Goal: Browse casually: Explore the website without a specific task or goal

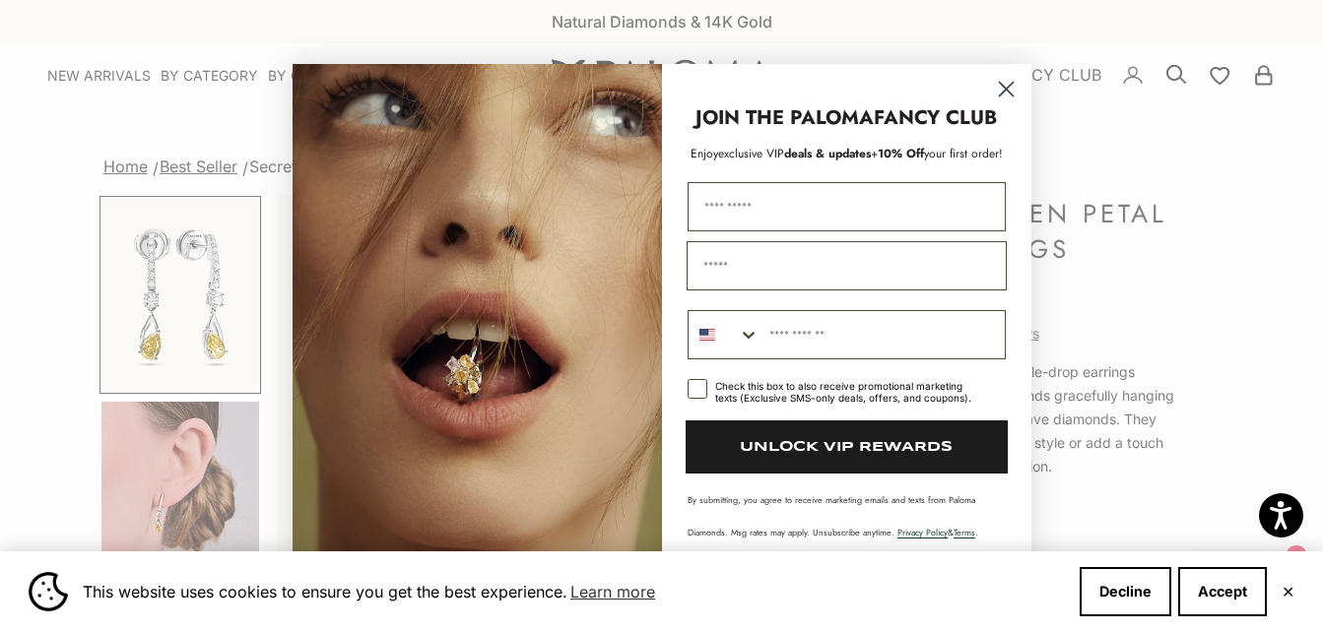
click at [996, 90] on circle "Close dialog" at bounding box center [1005, 89] width 33 height 33
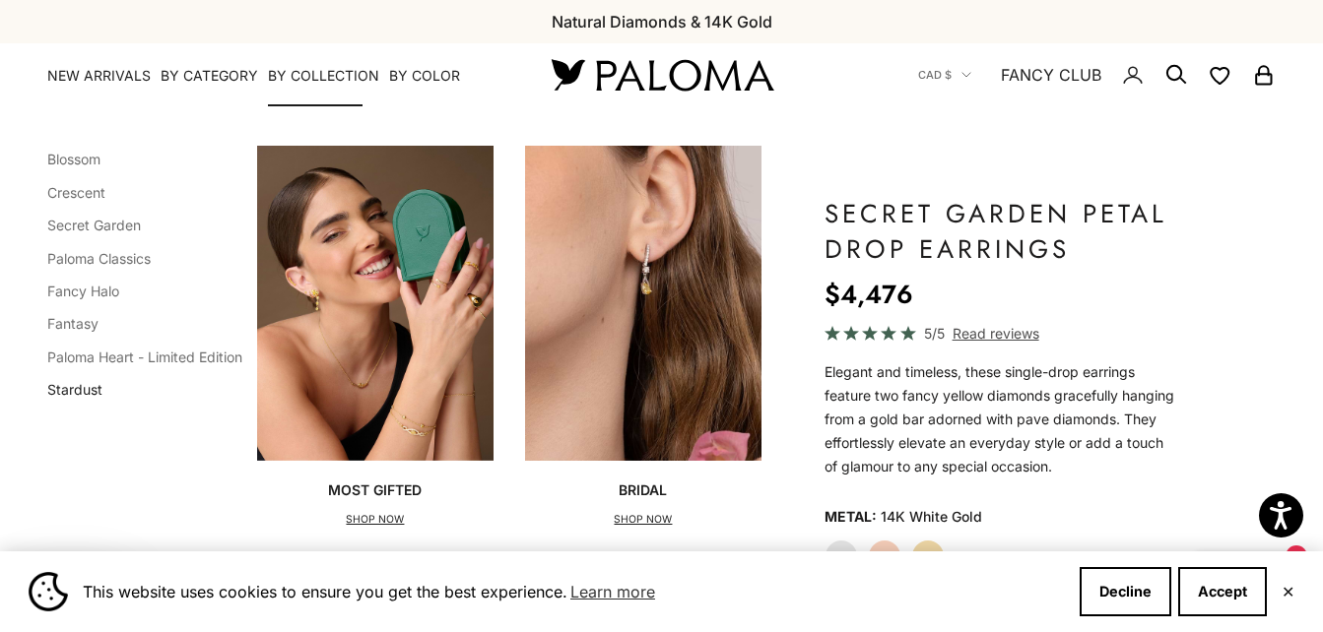
click at [78, 398] on link "Stardust" at bounding box center [74, 389] width 55 height 17
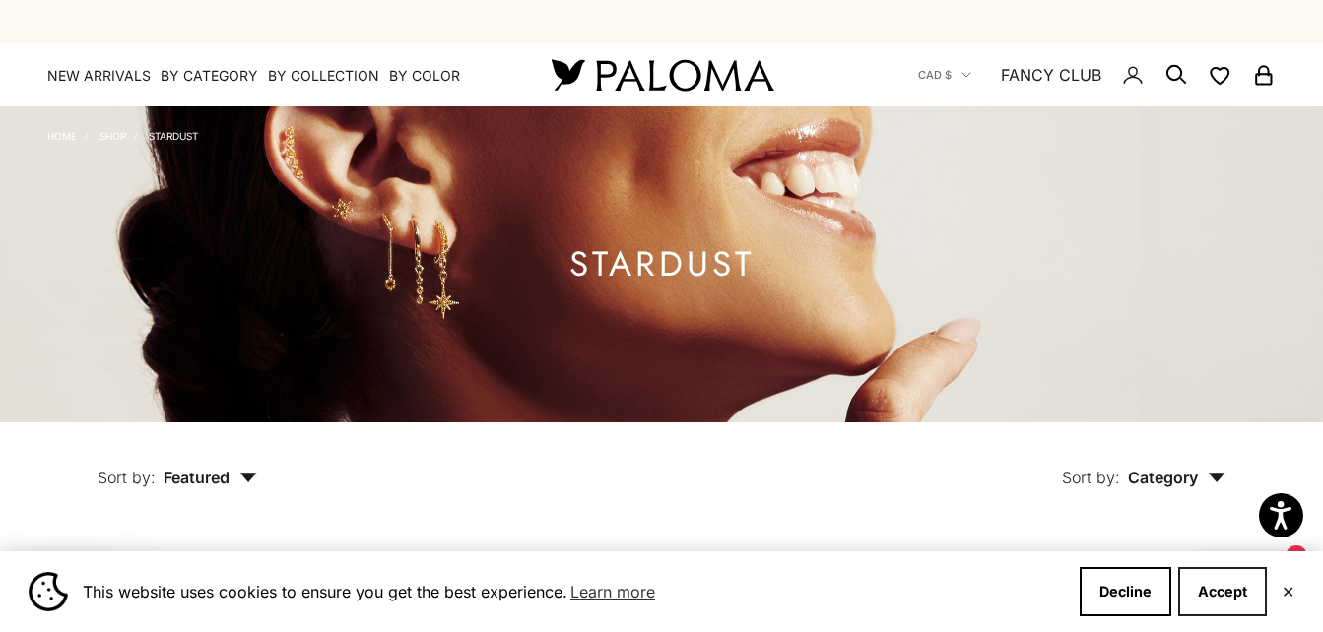
click at [1238, 590] on button "Accept" at bounding box center [1222, 591] width 89 height 49
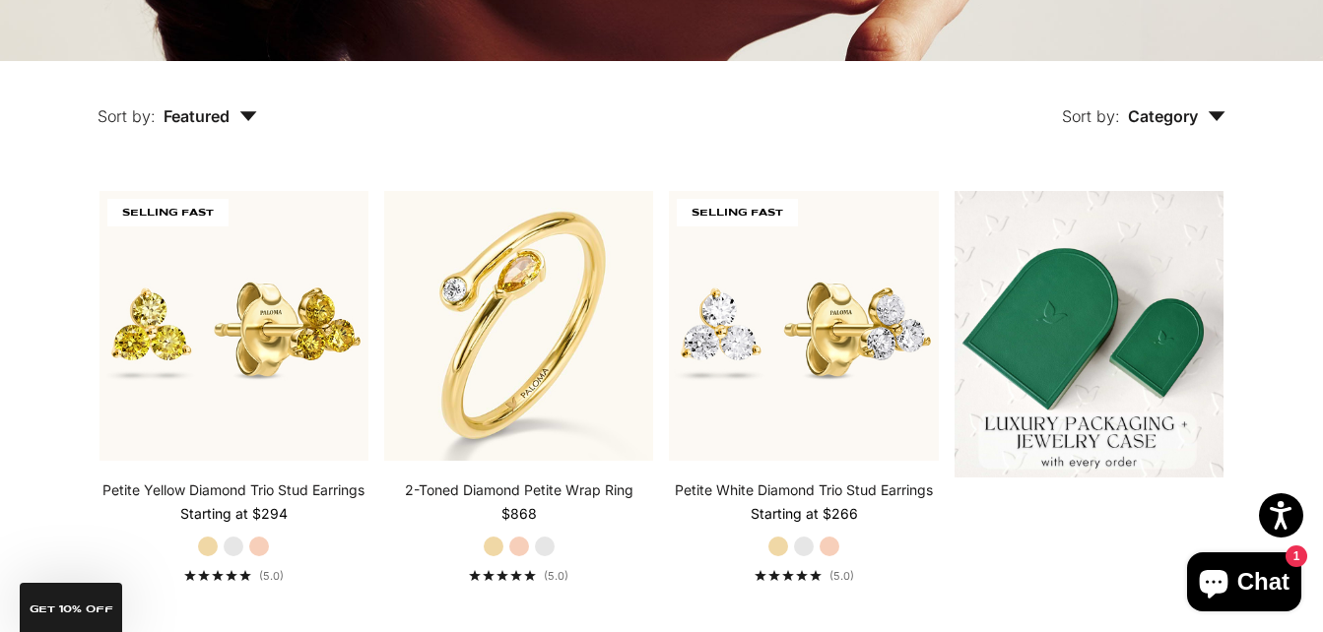
scroll to position [380, 0]
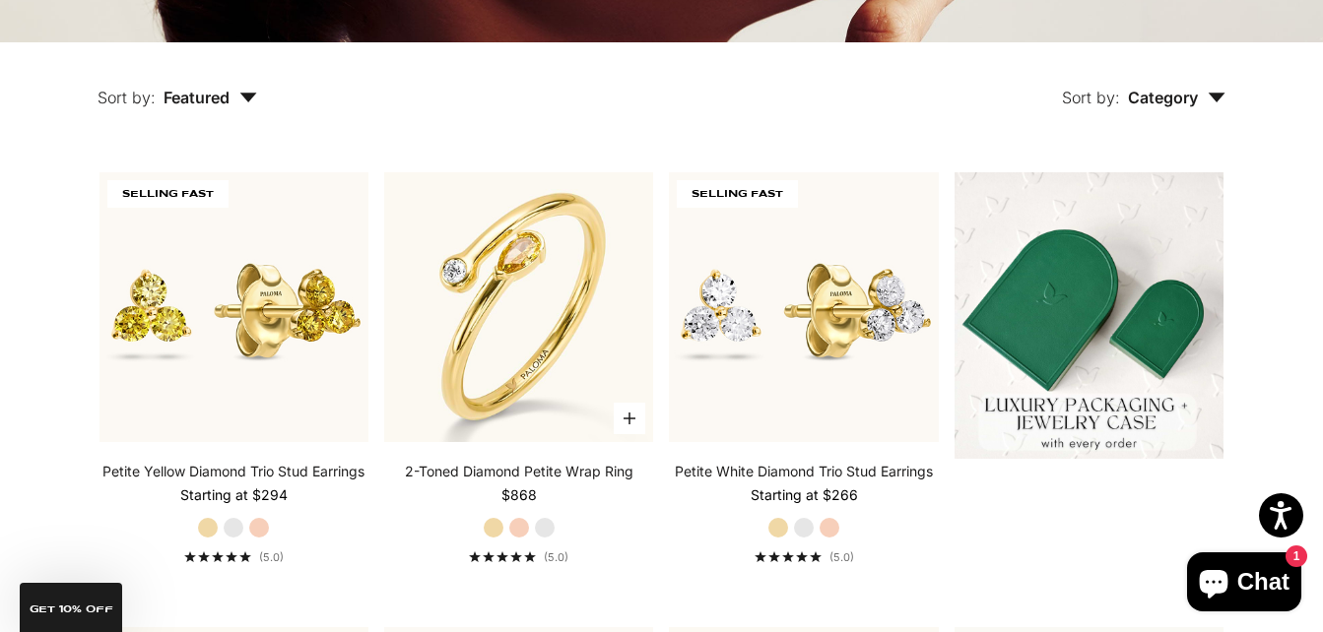
click at [518, 531] on label "Rose Gold" at bounding box center [519, 528] width 22 height 22
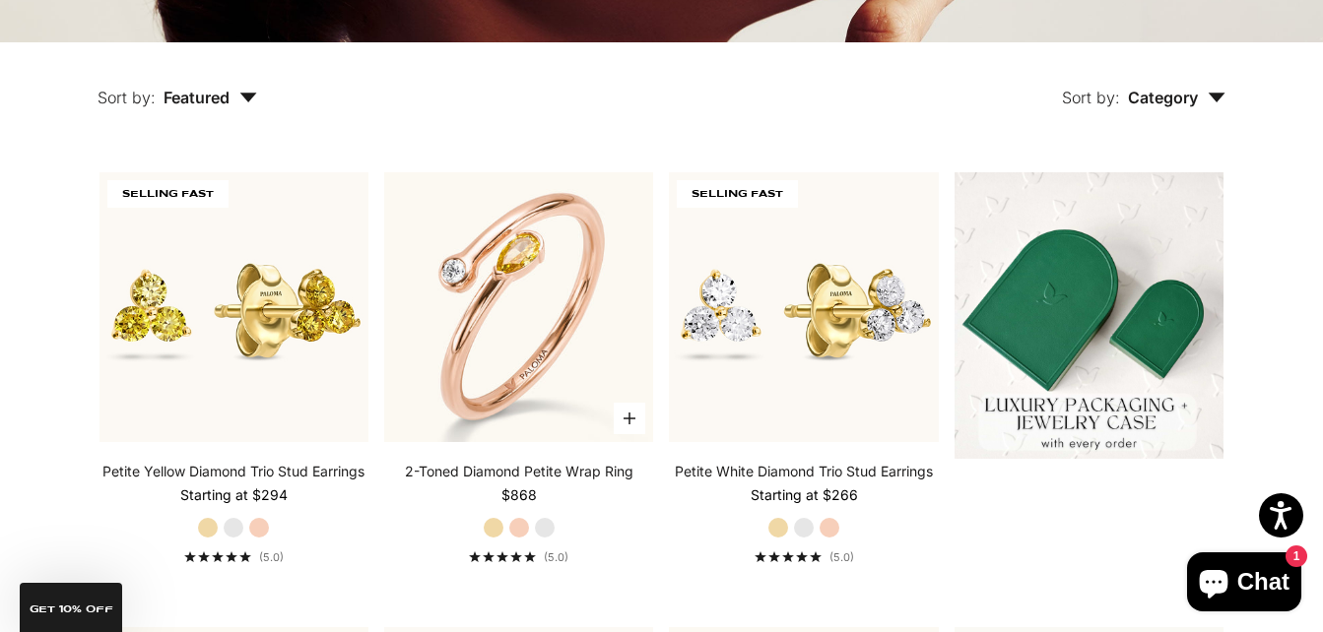
click at [550, 535] on label "White Gold" at bounding box center [545, 528] width 22 height 22
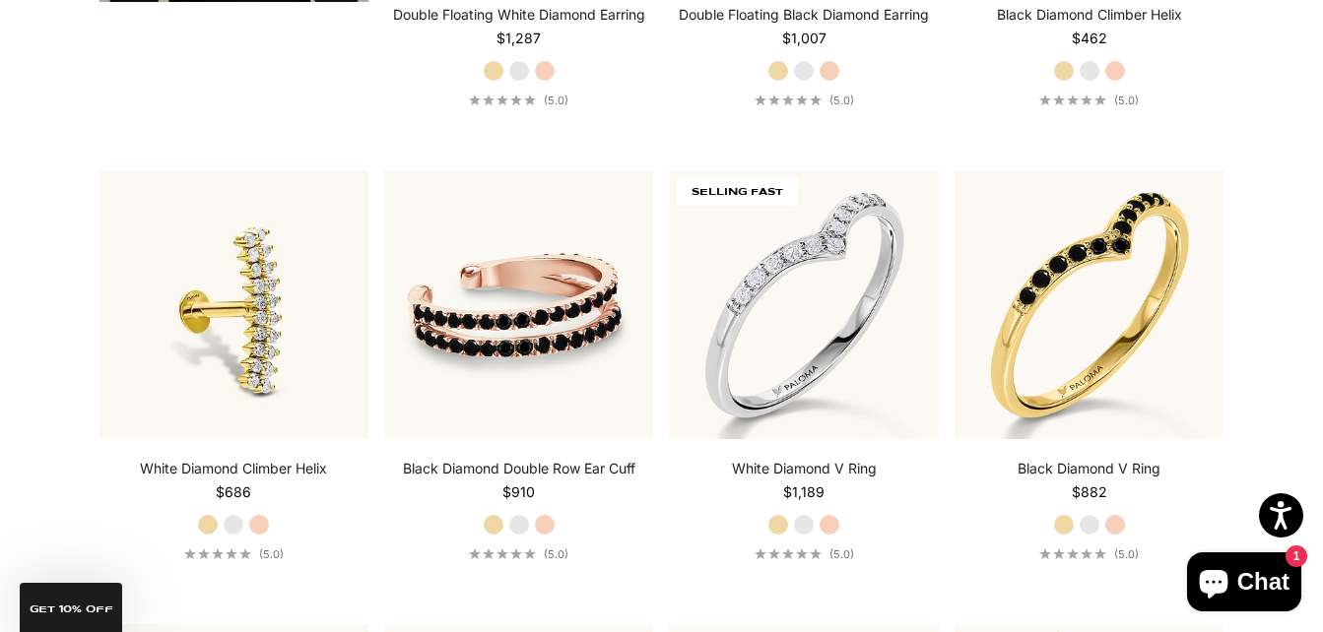
scroll to position [3623, 0]
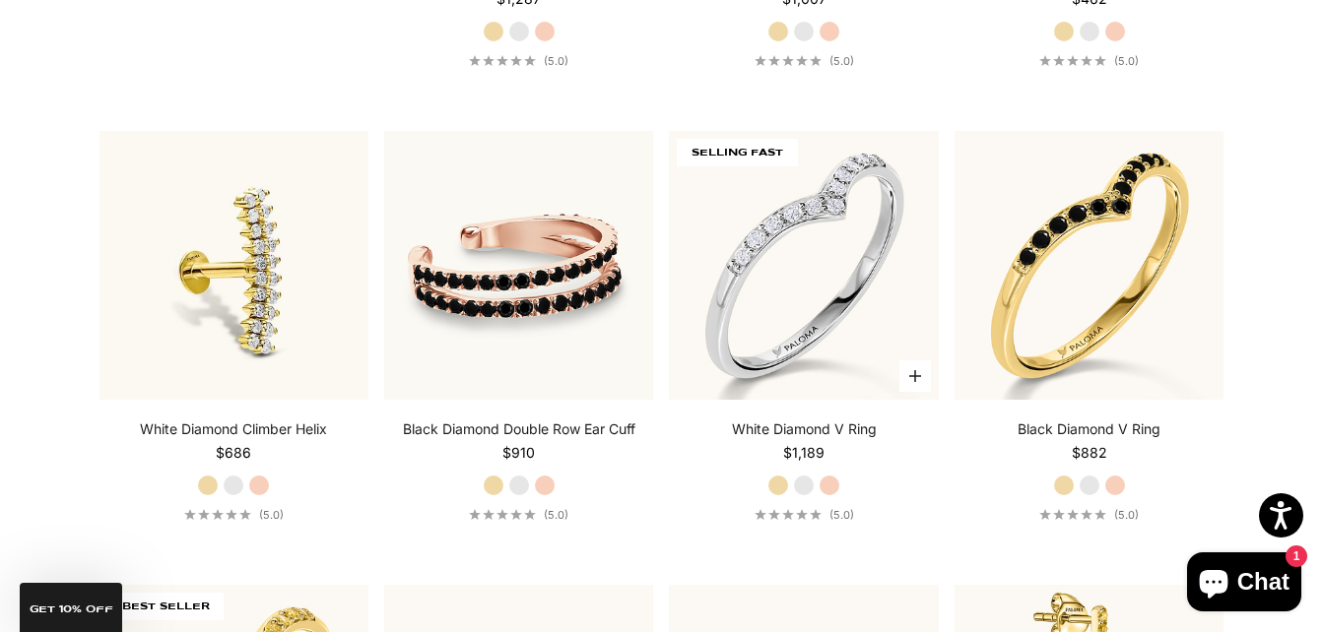
click at [829, 490] on label "Rose Gold" at bounding box center [830, 486] width 22 height 22
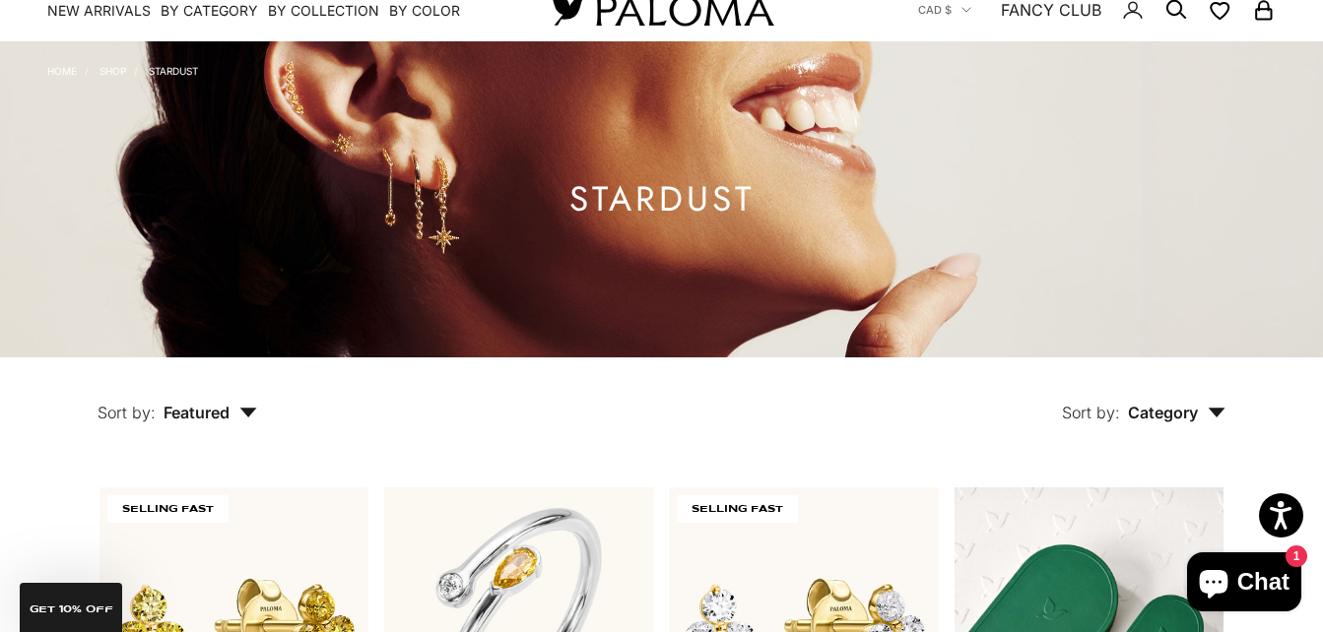
scroll to position [0, 0]
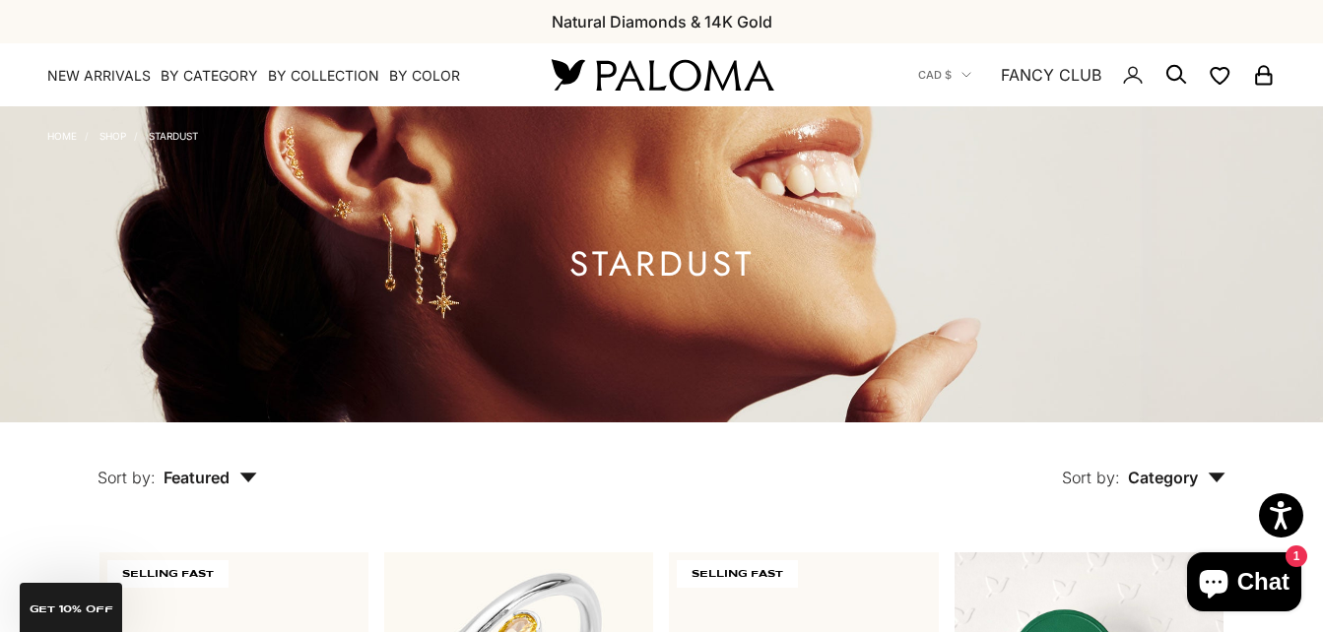
click at [682, 72] on img at bounding box center [662, 74] width 236 height 41
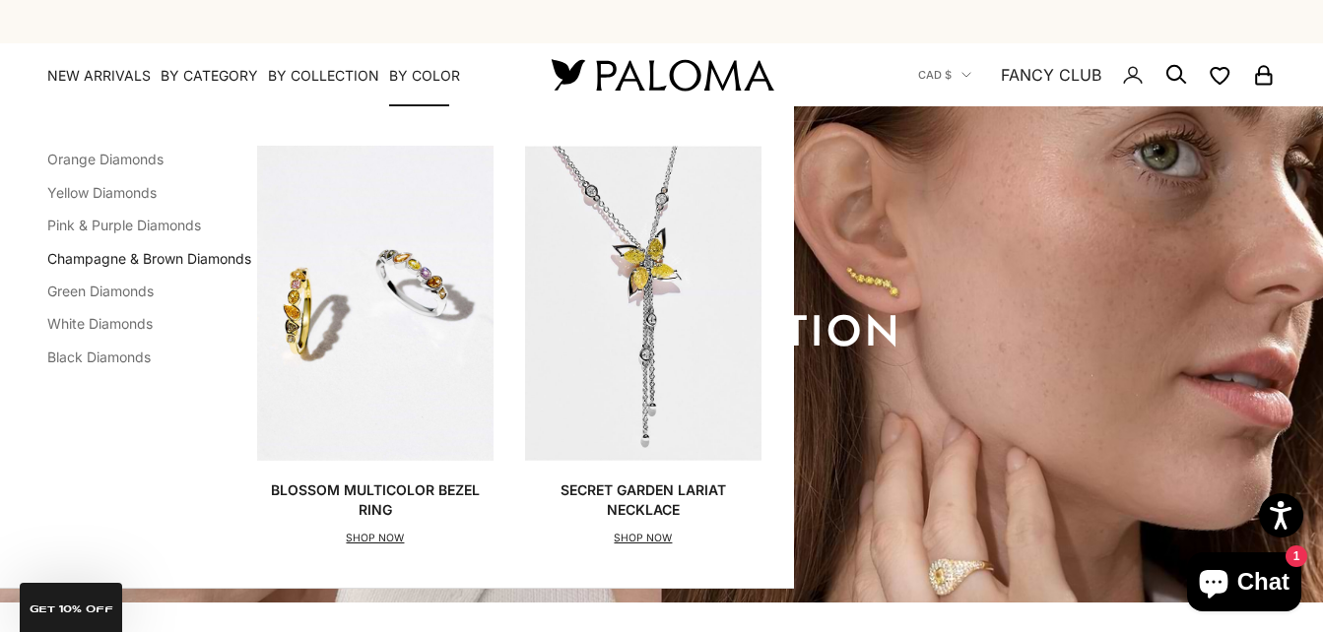
click at [82, 263] on link "Champagne & Brown Diamonds" at bounding box center [149, 258] width 204 height 17
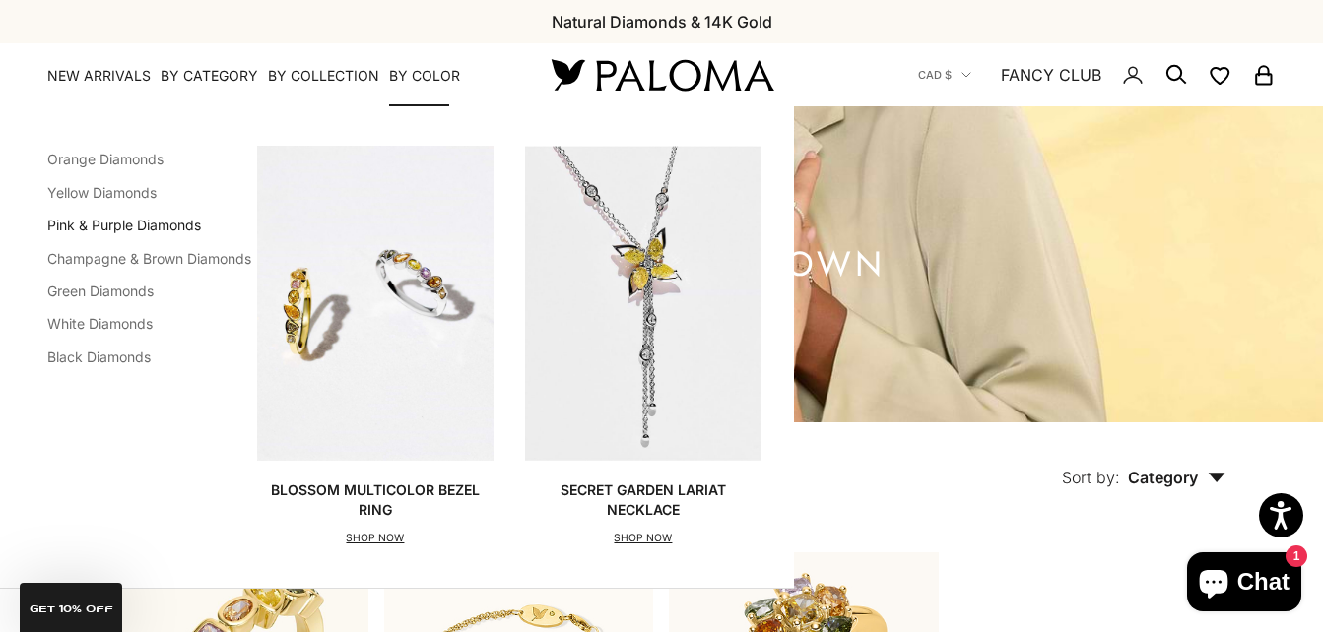
click at [112, 226] on link "Pink & Purple Diamonds" at bounding box center [124, 225] width 154 height 17
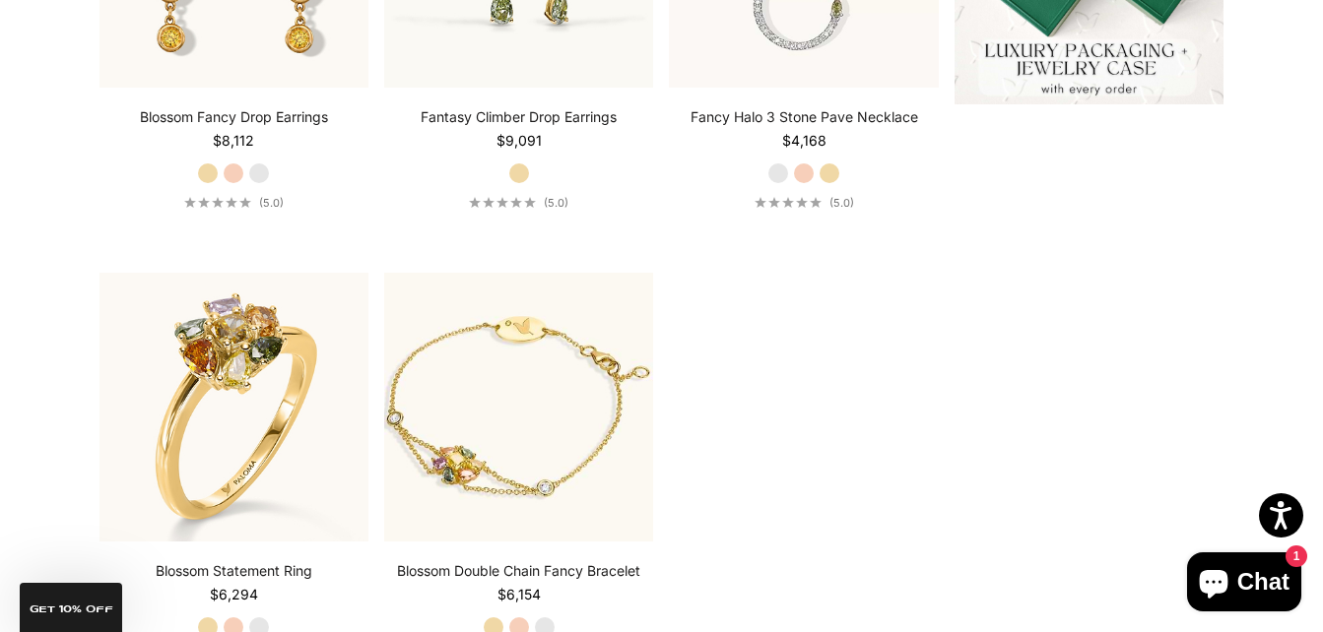
scroll to position [787, 0]
